Goal: Transaction & Acquisition: Subscribe to service/newsletter

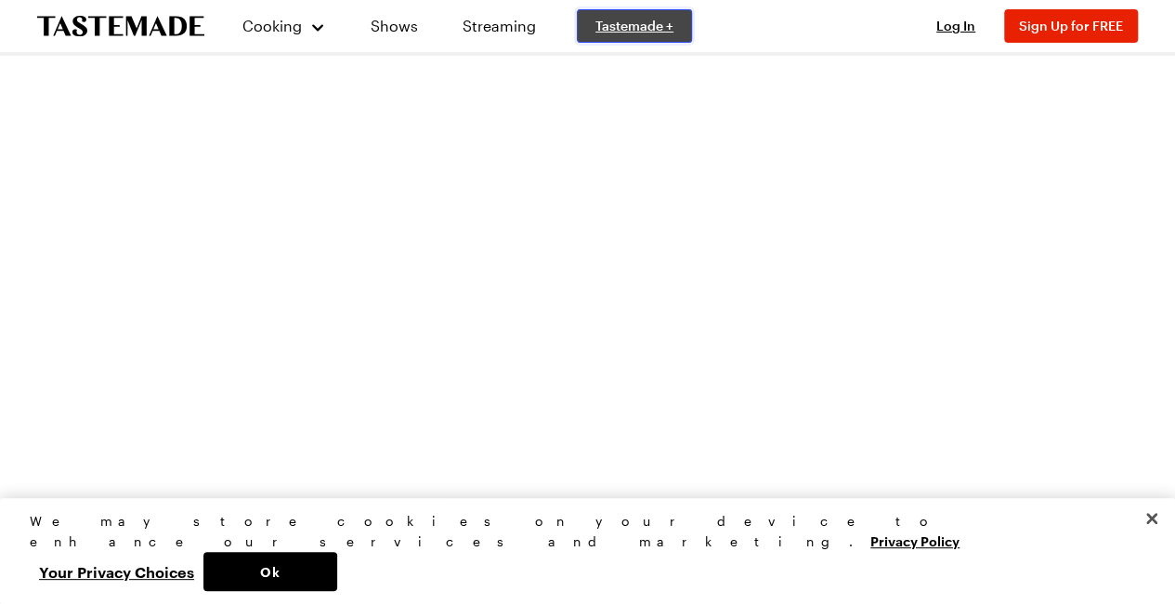
click at [623, 32] on span "Tastemade +" at bounding box center [634, 26] width 78 height 19
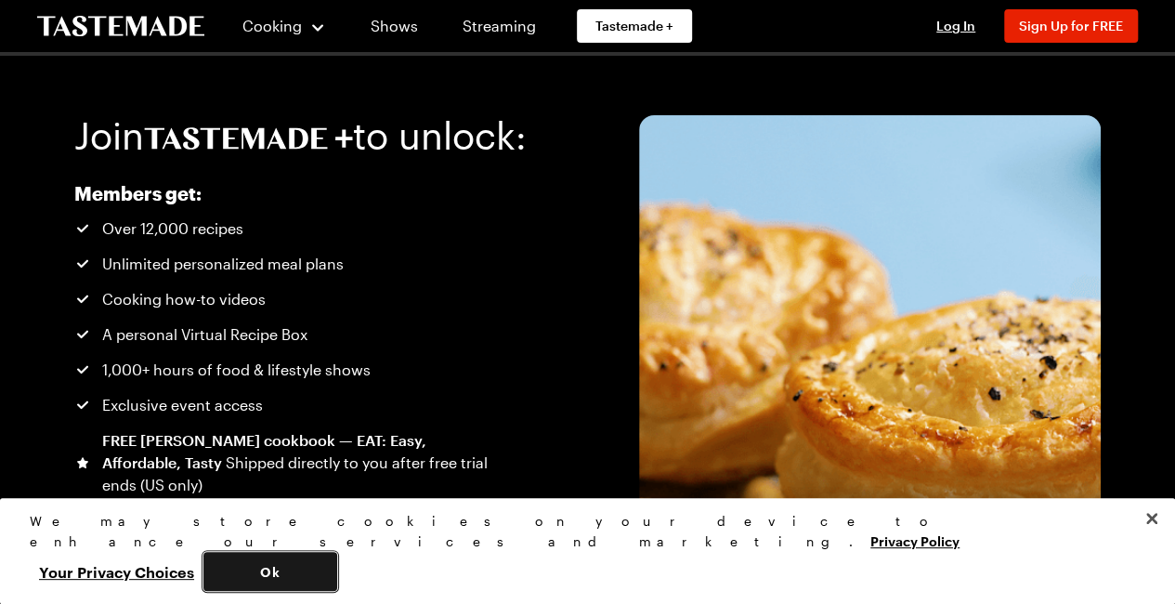
click at [337, 574] on button "Ok" at bounding box center [270, 571] width 134 height 39
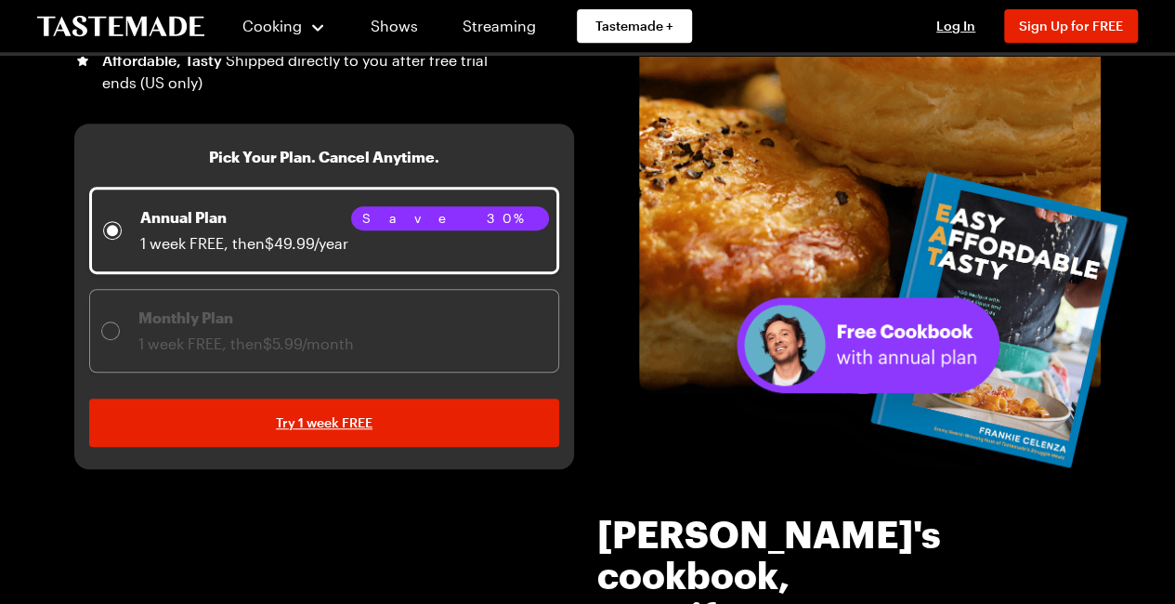
scroll to position [409, 0]
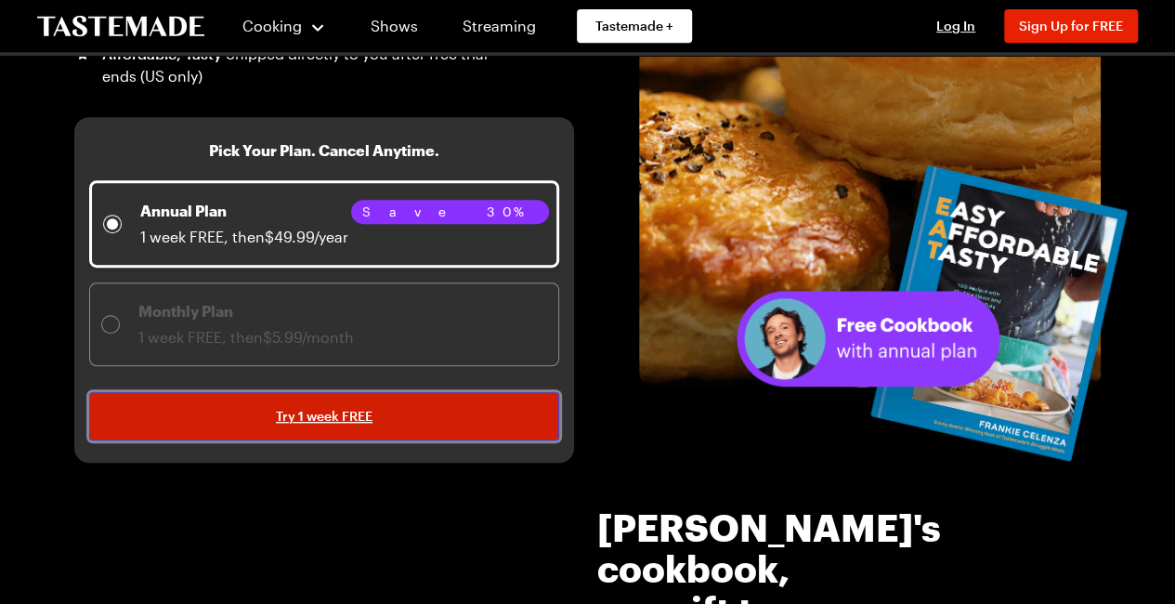
click at [360, 410] on span "Try 1 week FREE" at bounding box center [324, 416] width 97 height 19
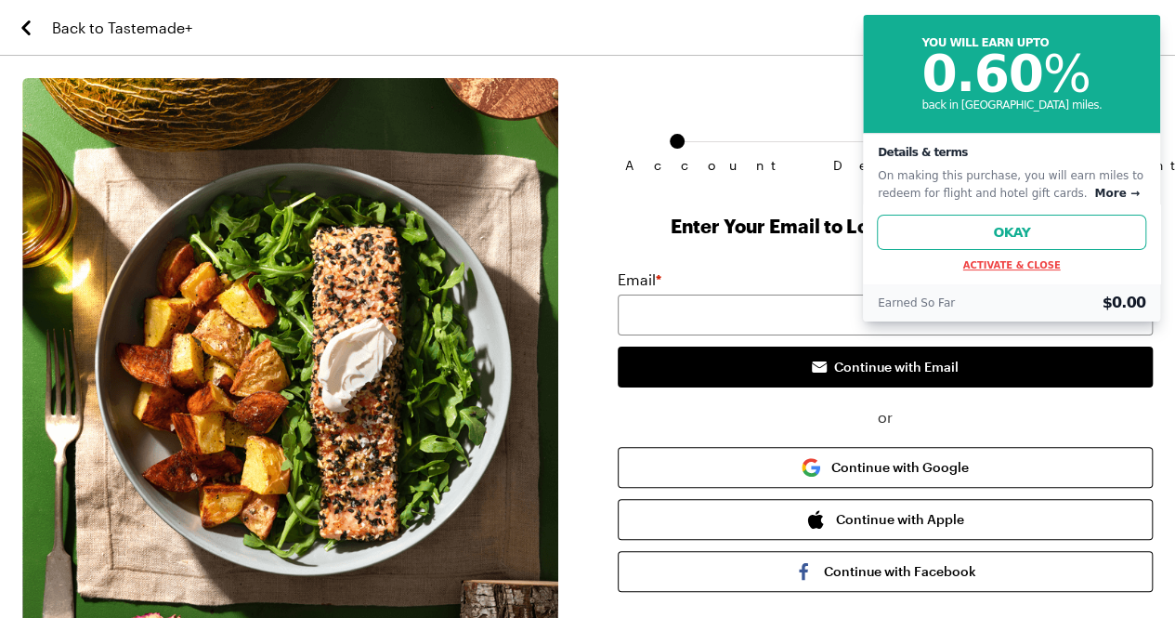
click at [1030, 266] on button "Activate & Close" at bounding box center [1012, 265] width 98 height 10
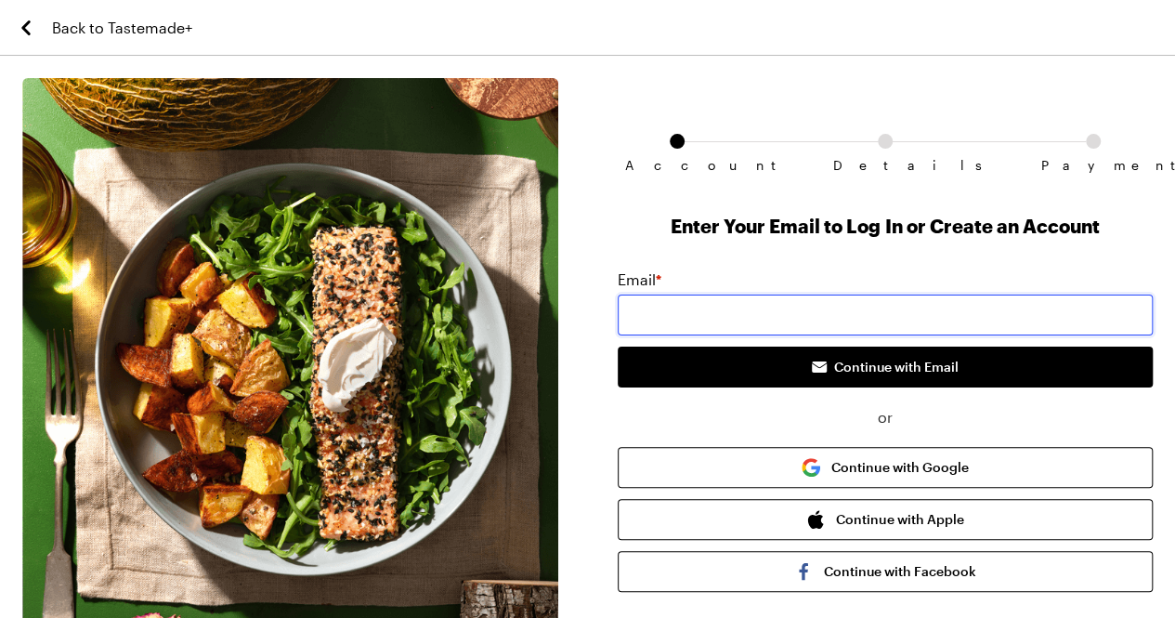
click at [934, 312] on input "email" at bounding box center [886, 314] width 536 height 41
type input "[EMAIL_ADDRESS][PERSON_NAME][DOMAIN_NAME]"
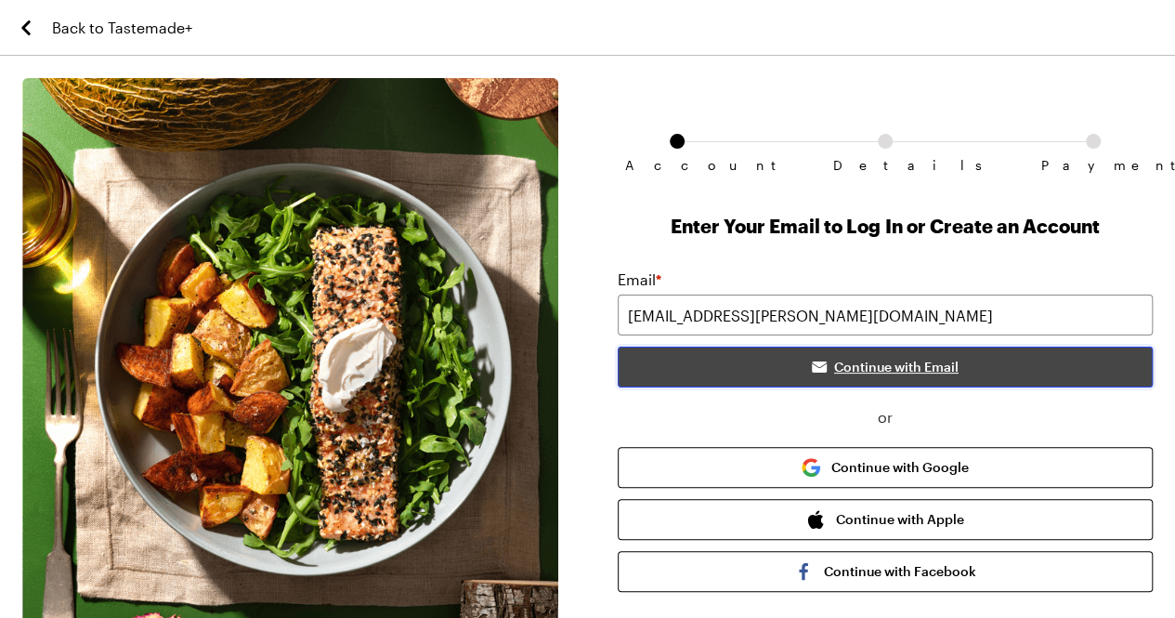
click at [866, 366] on span "Continue with Email" at bounding box center [896, 367] width 124 height 19
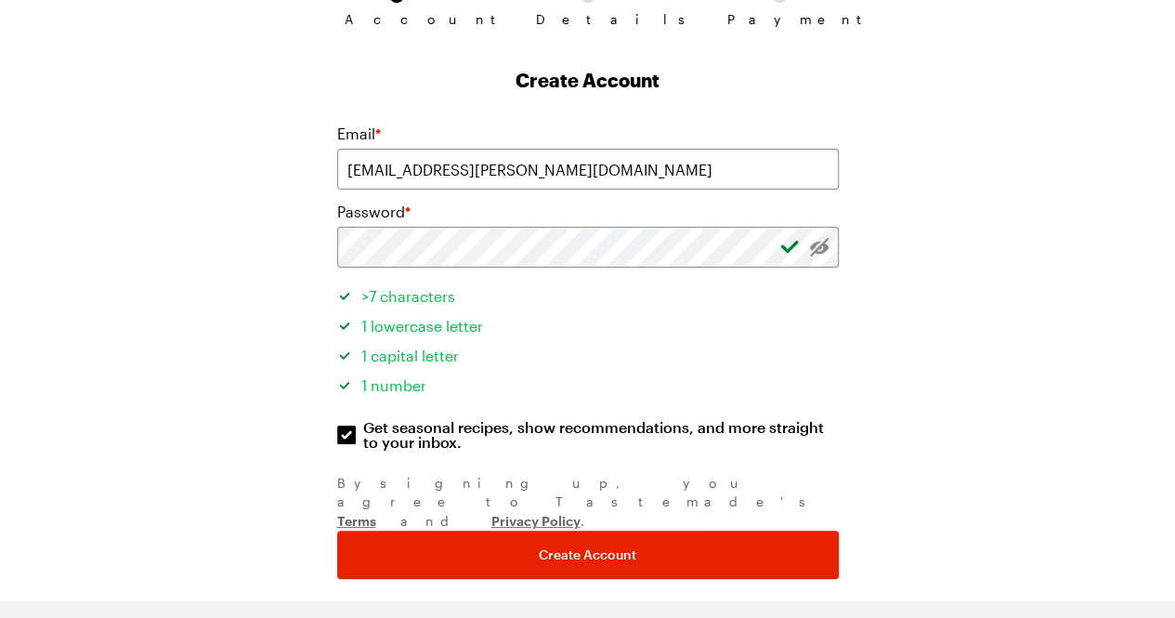
scroll to position [159, 0]
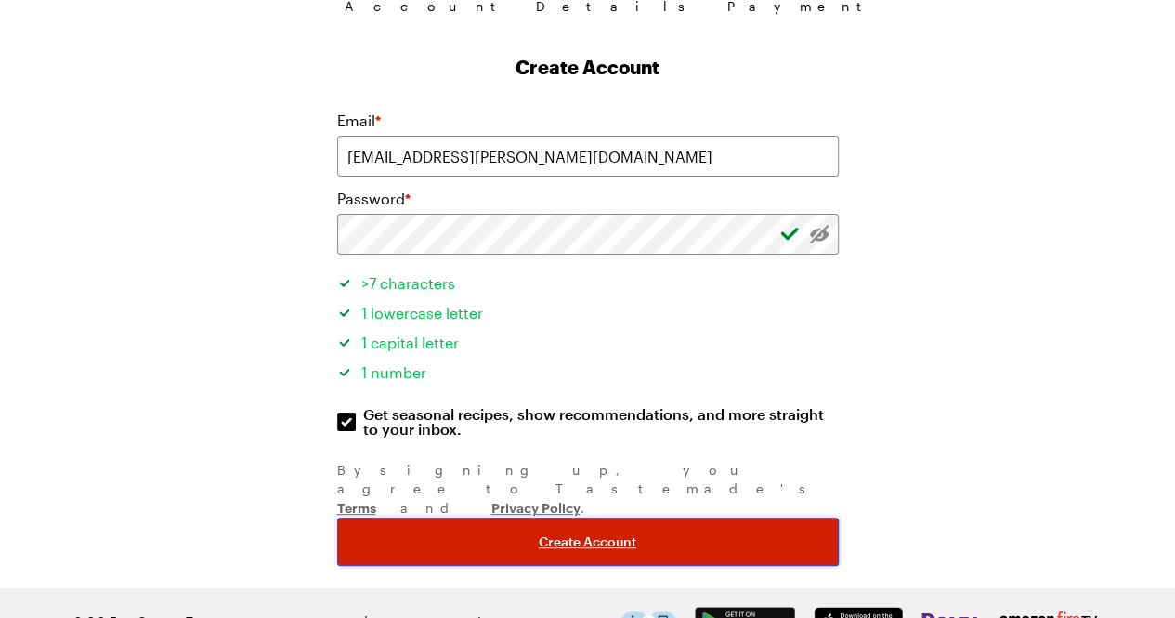
click at [578, 532] on span "Create Account" at bounding box center [588, 541] width 98 height 19
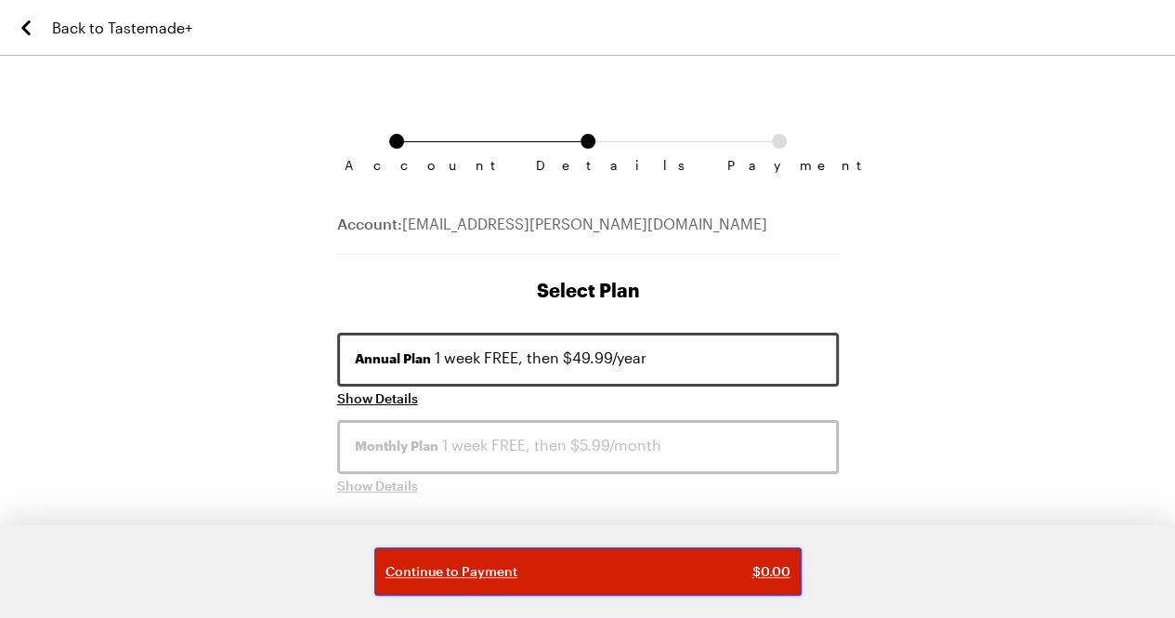
click at [596, 576] on div "Continue to Payment $ 0.00" at bounding box center [587, 571] width 405 height 19
click at [482, 573] on span "Continue to Payment" at bounding box center [451, 571] width 132 height 19
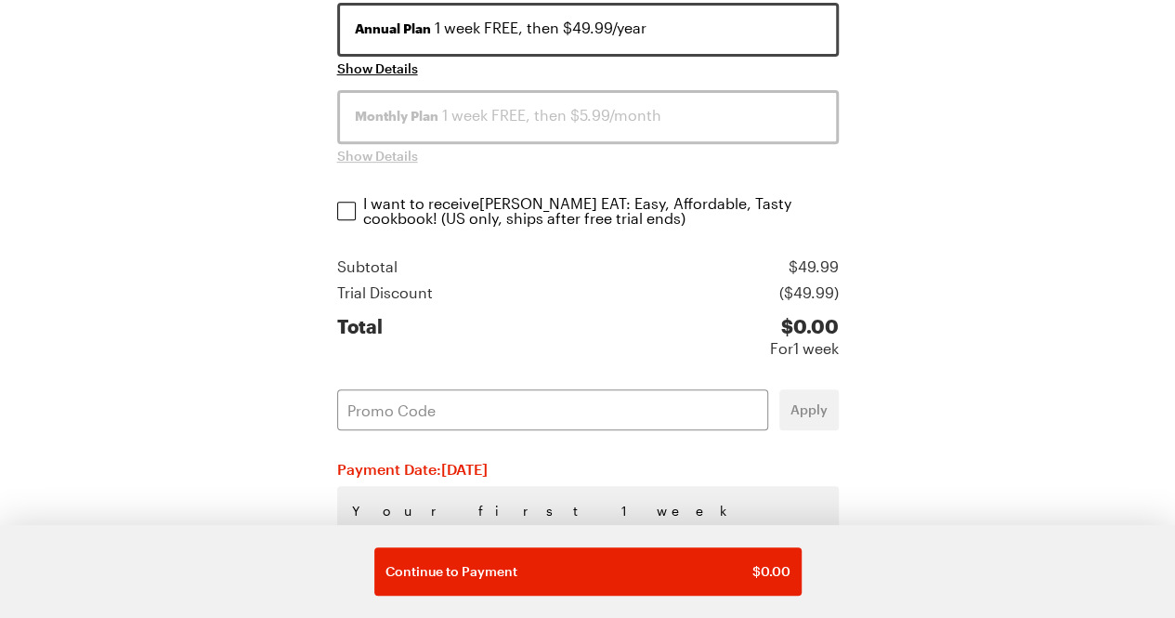
scroll to position [322, 0]
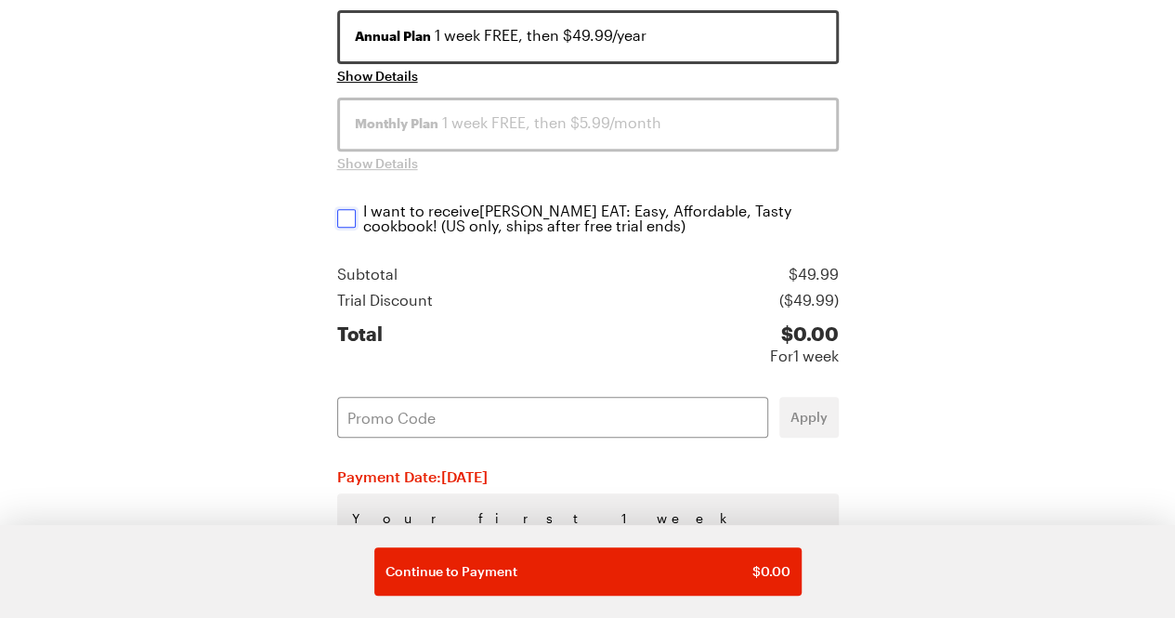
click at [345, 216] on input "I want to receive Frankie Celenza's EAT: Easy, Affordable, Tasty cookbook ! (US…" at bounding box center [346, 218] width 19 height 19
checkbox input "true"
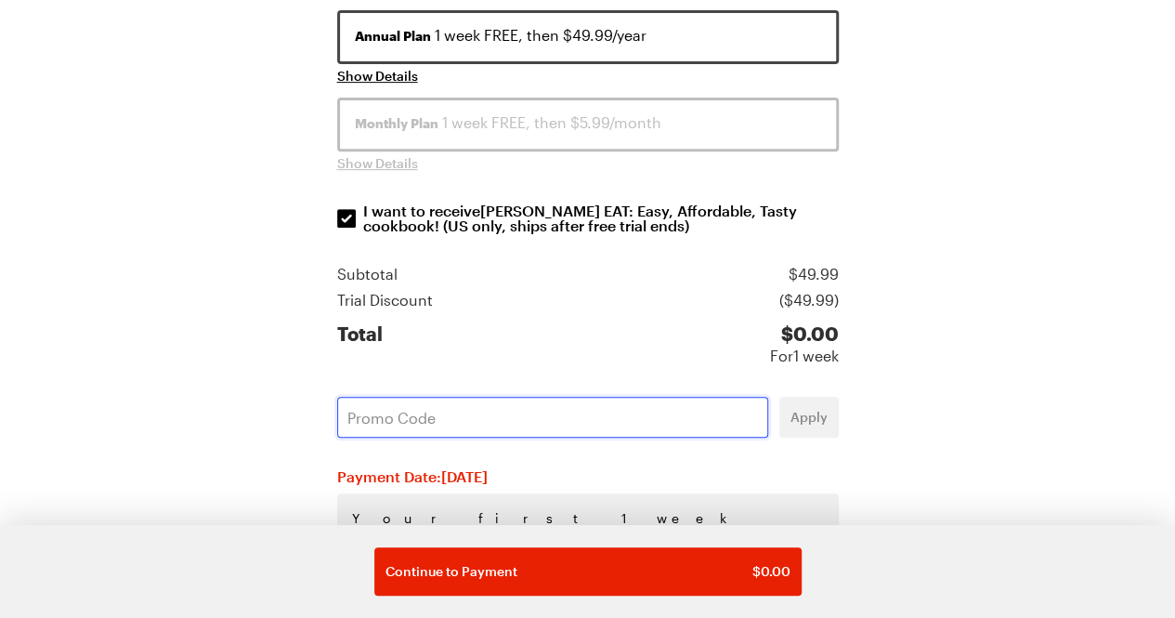
click at [492, 401] on input "text" at bounding box center [552, 417] width 431 height 41
type input "OSGOFLWZ"
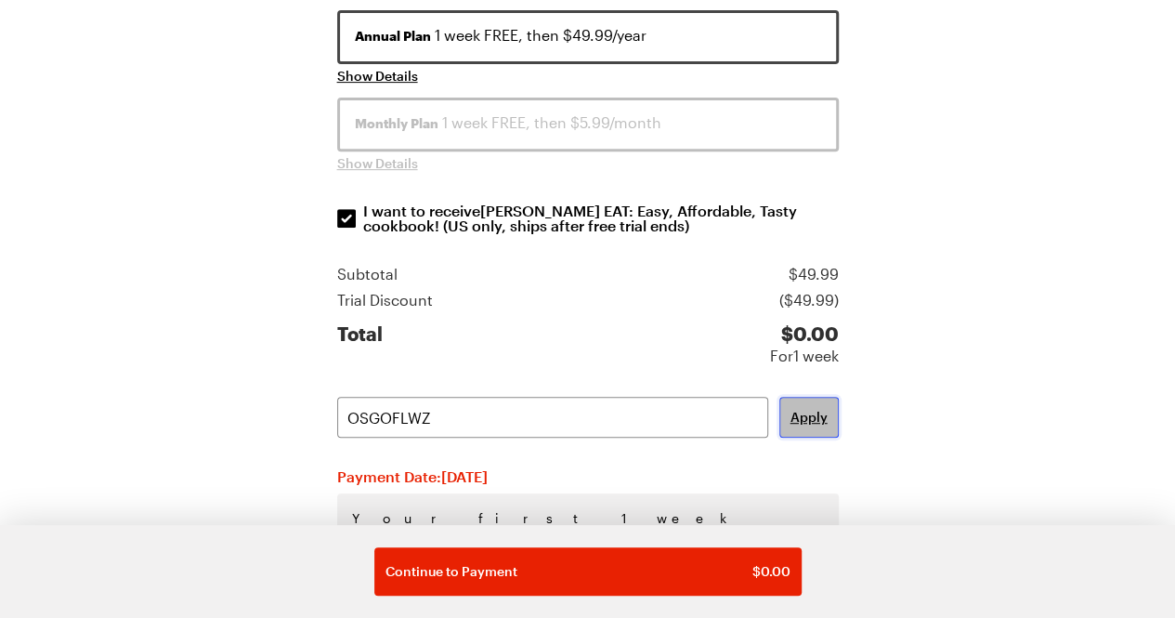
click at [815, 414] on span "Apply" at bounding box center [808, 417] width 37 height 19
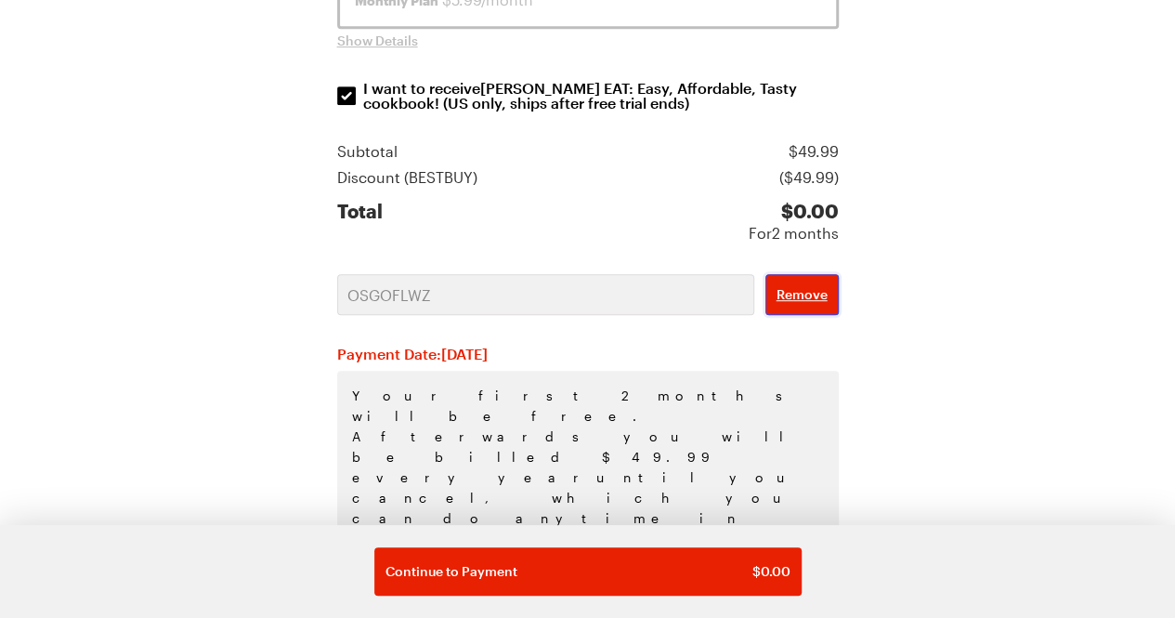
scroll to position [448, 0]
